Goal: Find contact information: Find contact information

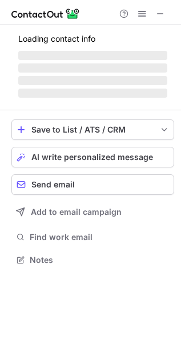
scroll to position [248, 181]
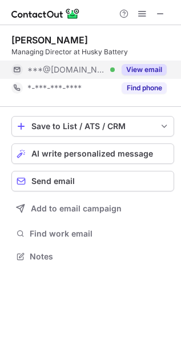
click at [144, 73] on button "View email" at bounding box center [144, 69] width 45 height 11
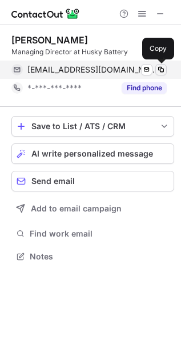
click at [159, 70] on span at bounding box center [160, 69] width 9 height 9
click at [164, 70] on span at bounding box center [160, 69] width 9 height 9
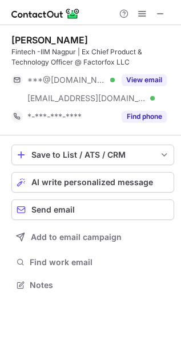
scroll to position [277, 181]
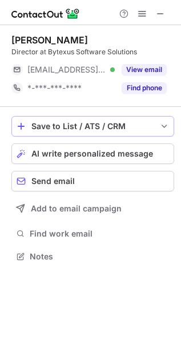
scroll to position [248, 181]
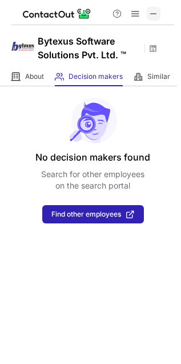
click at [157, 15] on span at bounding box center [153, 13] width 9 height 9
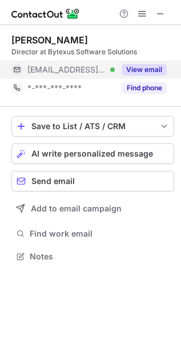
click at [129, 73] on button "View email" at bounding box center [144, 69] width 45 height 11
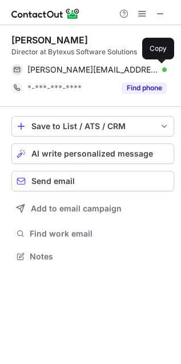
click at [160, 73] on span at bounding box center [160, 69] width 9 height 9
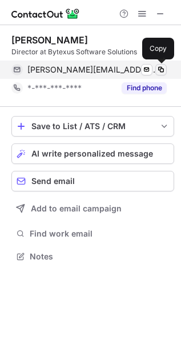
click at [157, 68] on span at bounding box center [160, 69] width 9 height 9
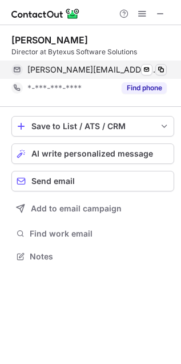
click at [157, 68] on span at bounding box center [160, 69] width 9 height 9
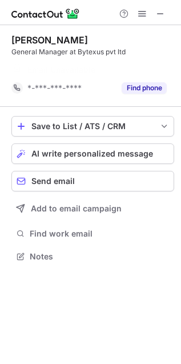
scroll to position [6, 6]
